Goal: Find specific page/section: Locate a particular part of the current website

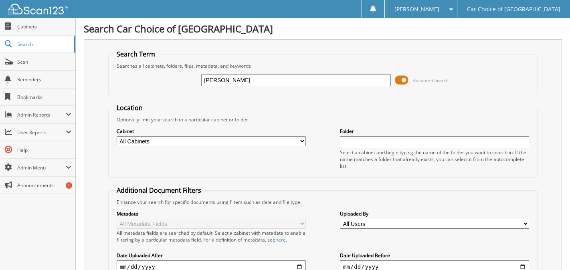
type input "[PERSON_NAME]"
drag, startPoint x: 253, startPoint y: 82, endPoint x: 182, endPoint y: 91, distance: 72.4
click at [183, 91] on fieldset "Search Term Searches all cabinets, folders, files, metadata, and keywords fowle…" at bounding box center [323, 73] width 430 height 46
type input "a34614"
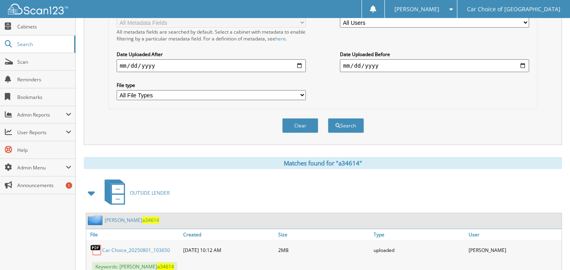
scroll to position [281, 0]
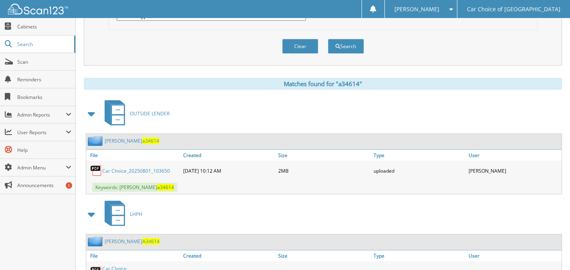
click at [131, 170] on link "Car Choice_20250801_103650" at bounding box center [136, 171] width 68 height 7
